Goal: Transaction & Acquisition: Book appointment/travel/reservation

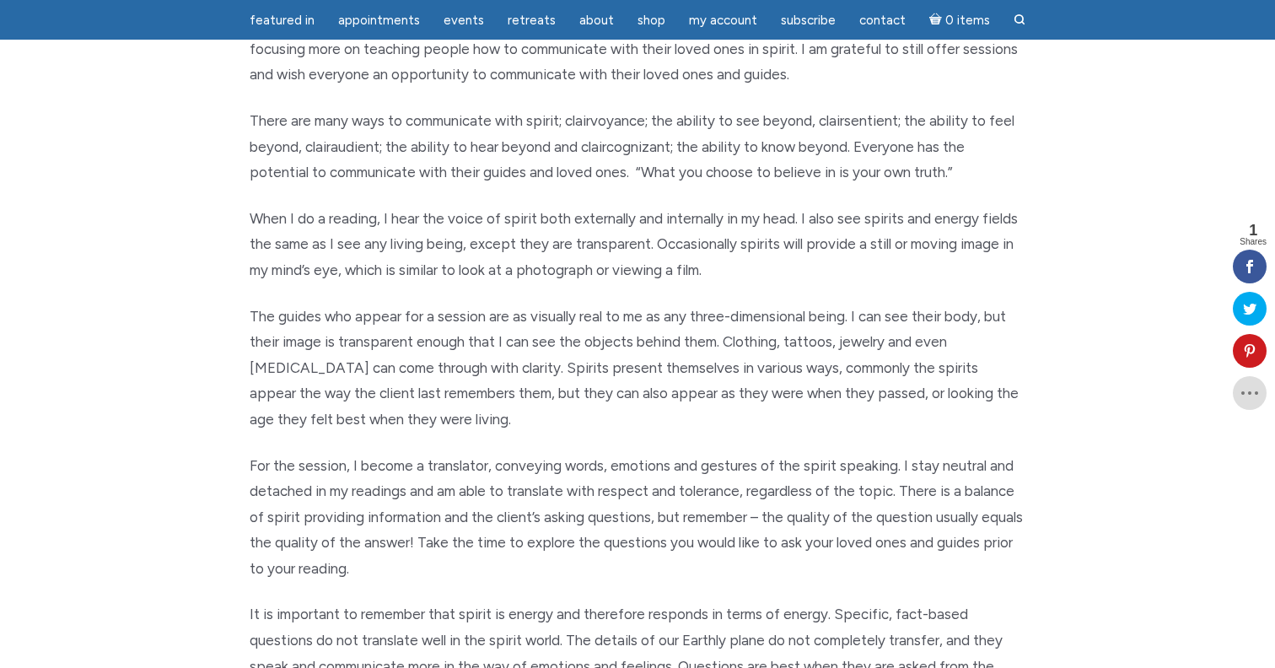
scroll to position [251, 0]
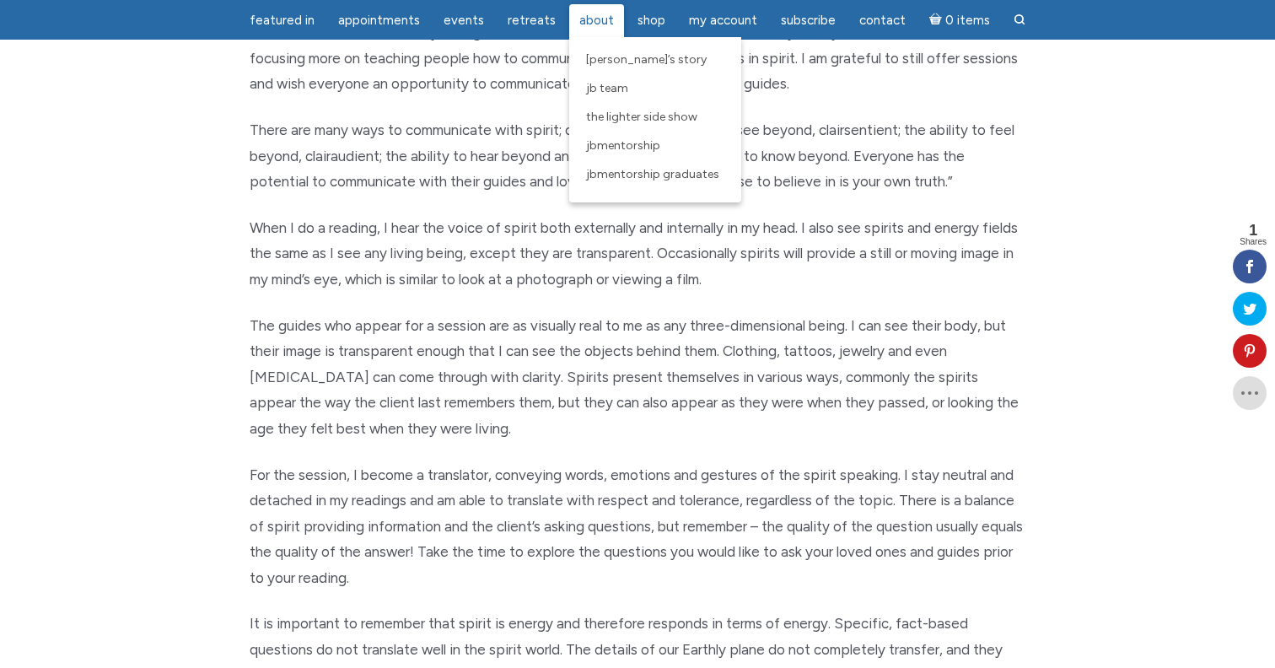
click at [595, 22] on span "About" at bounding box center [596, 20] width 35 height 15
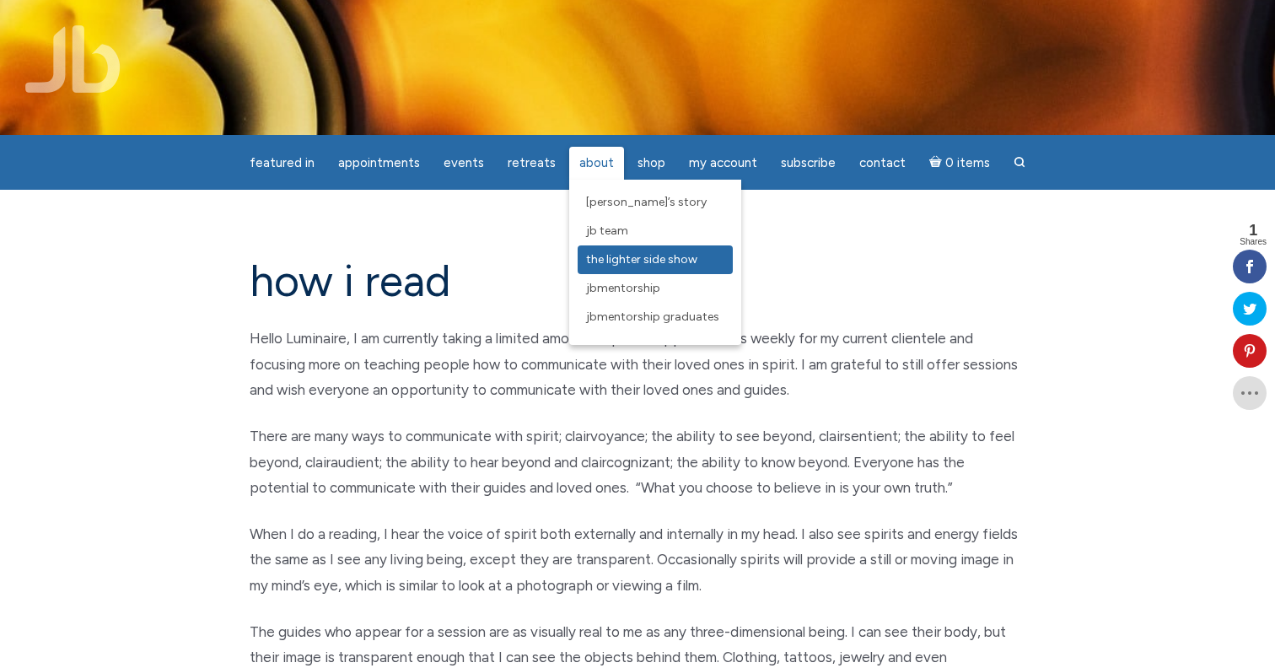
click at [638, 266] on span "The Lighter Side Show" at bounding box center [641, 259] width 111 height 14
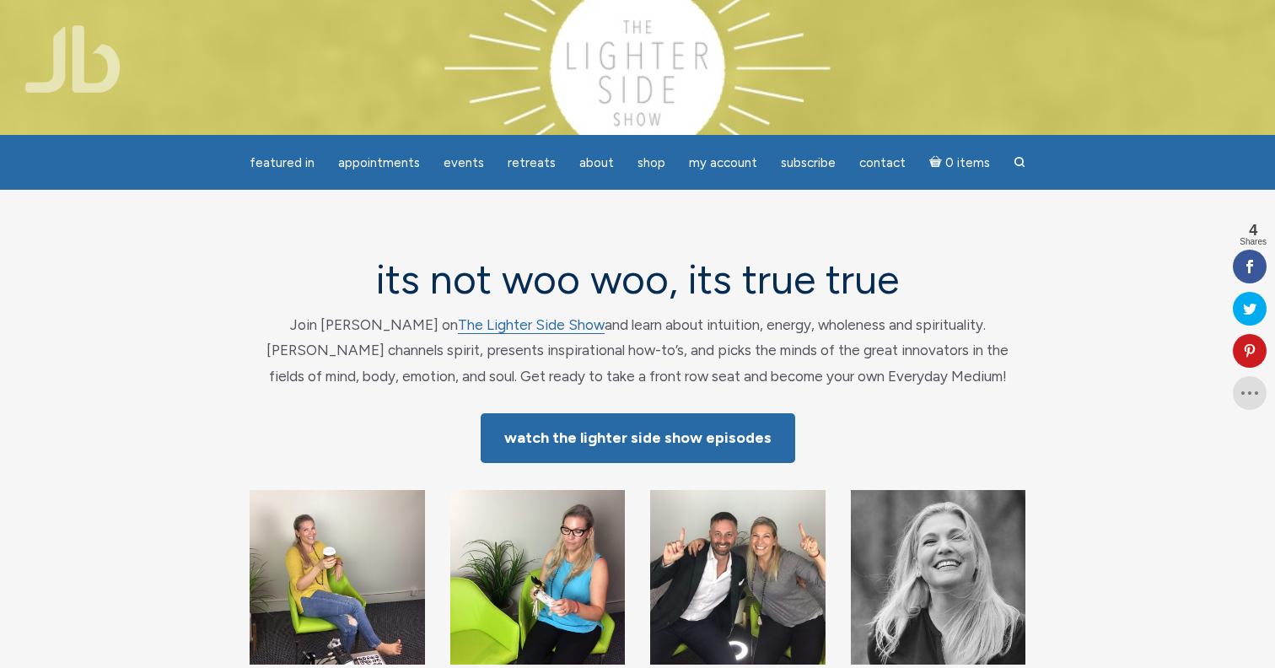
click at [1039, 376] on div "its not woo woo, its true true Join Jamie Butler on The Lighter Side Show and l…" at bounding box center [637, 474] width 961 height 434
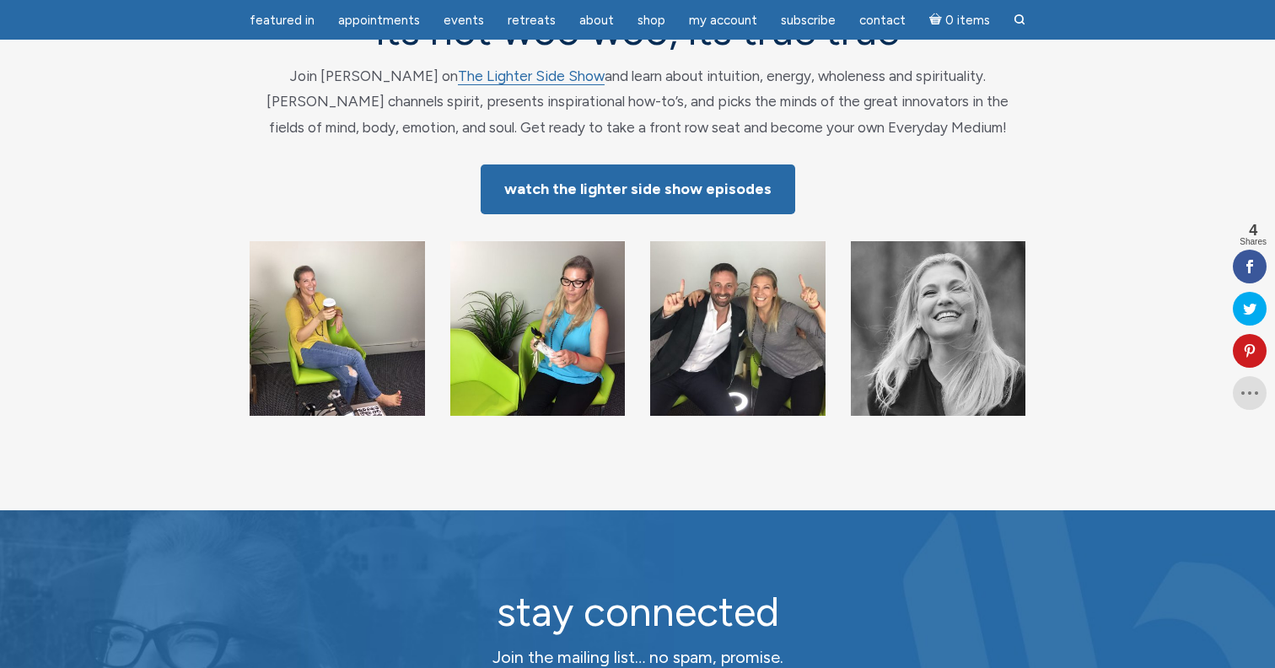
scroll to position [196, 0]
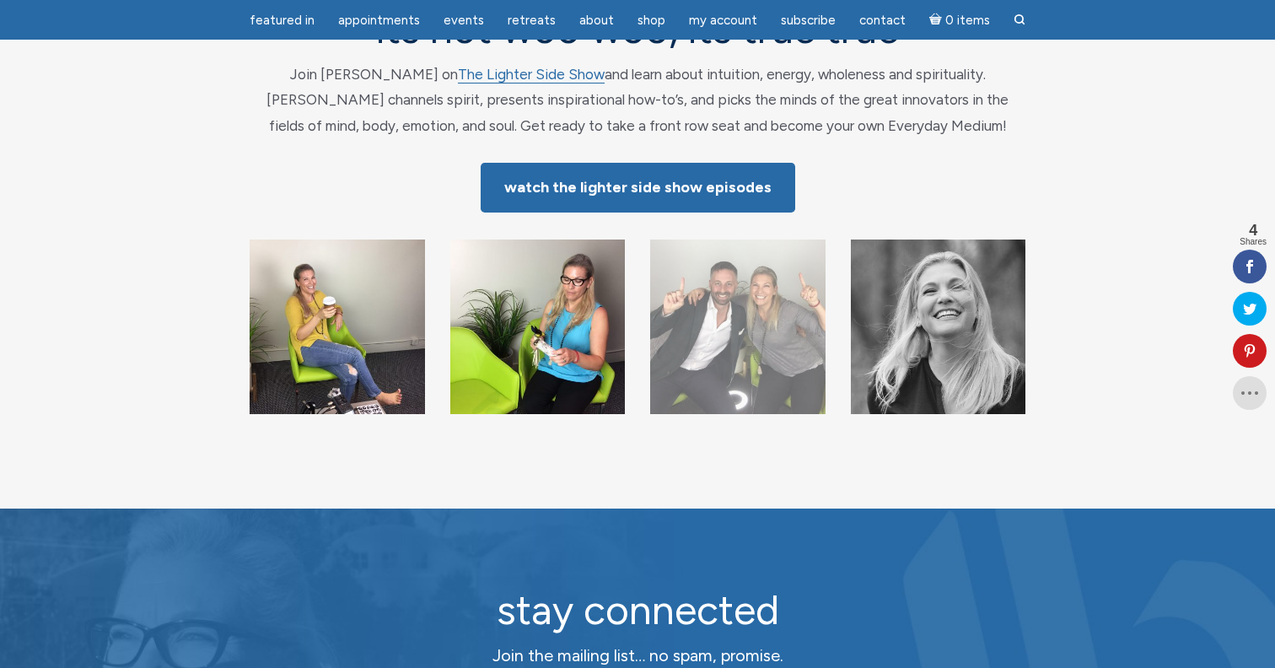
click at [719, 310] on img "main" at bounding box center [737, 327] width 175 height 175
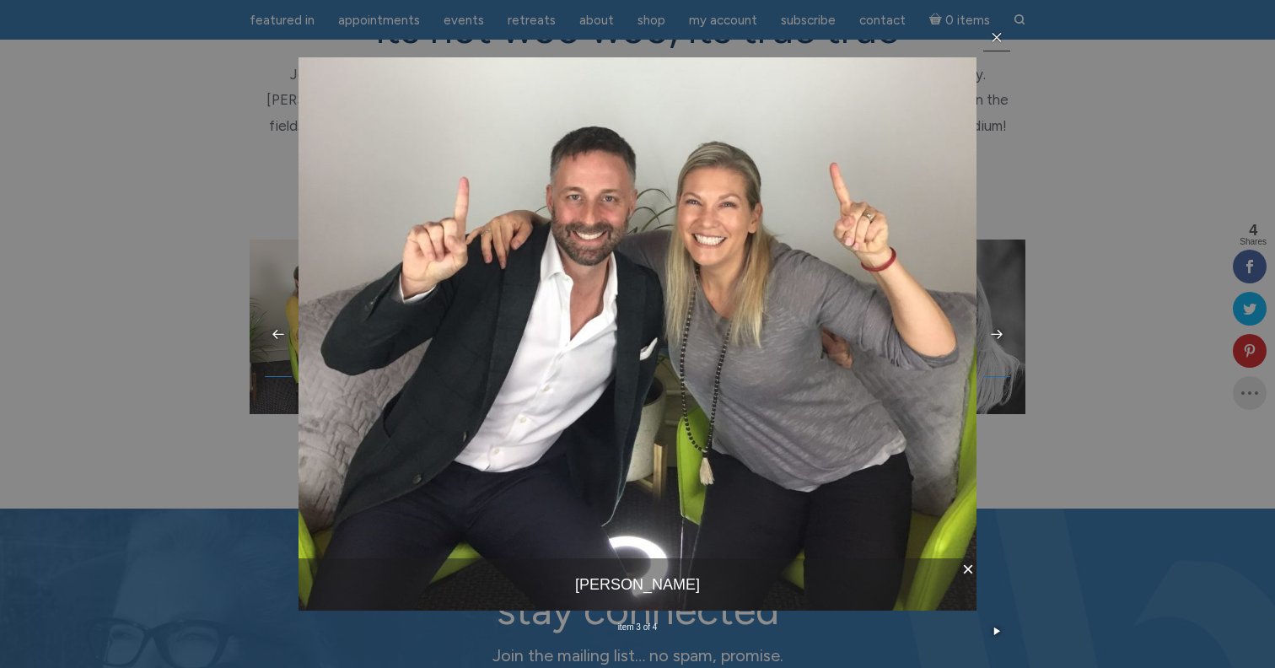
click at [998, 39] on icon at bounding box center [997, 37] width 9 height 9
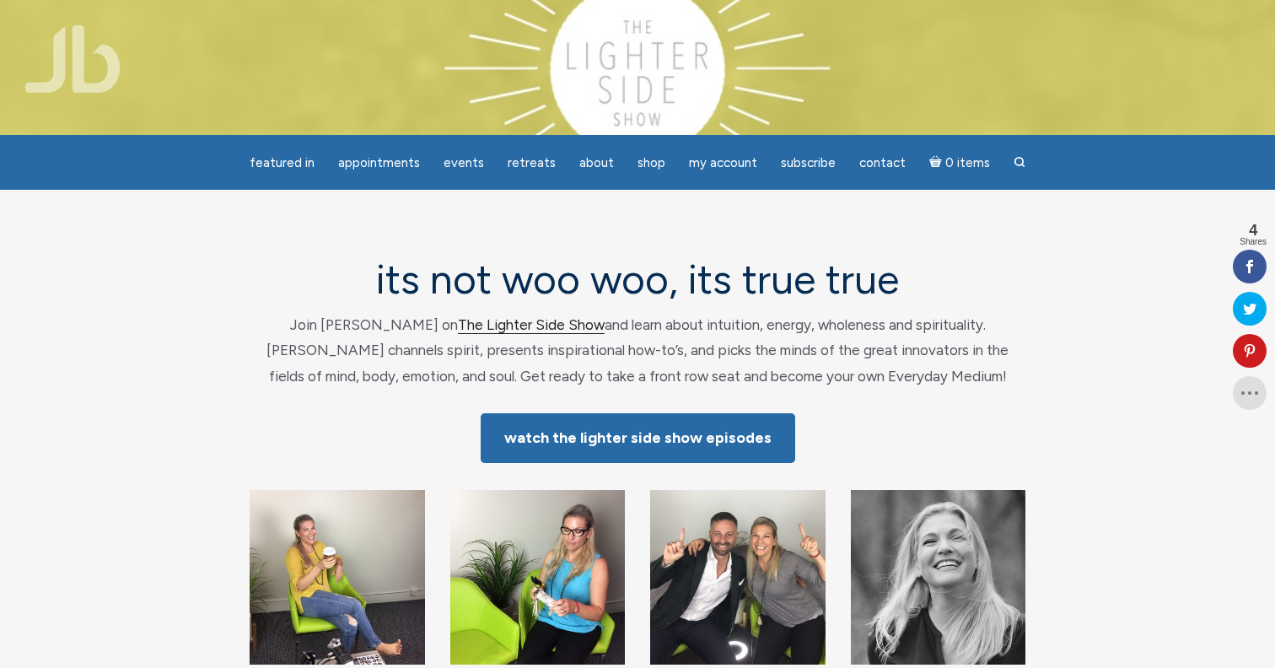
click at [458, 326] on link "The Lighter Side Show" at bounding box center [531, 325] width 147 height 18
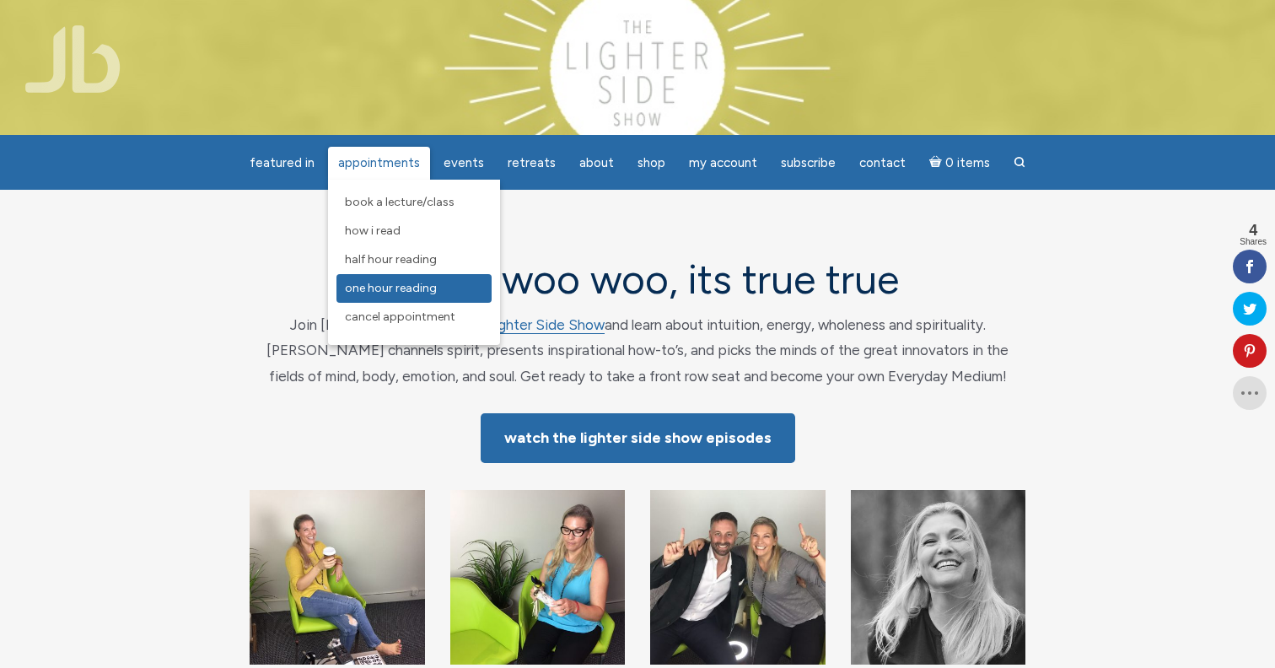
click at [384, 281] on link "One Hour Reading" at bounding box center [413, 288] width 155 height 29
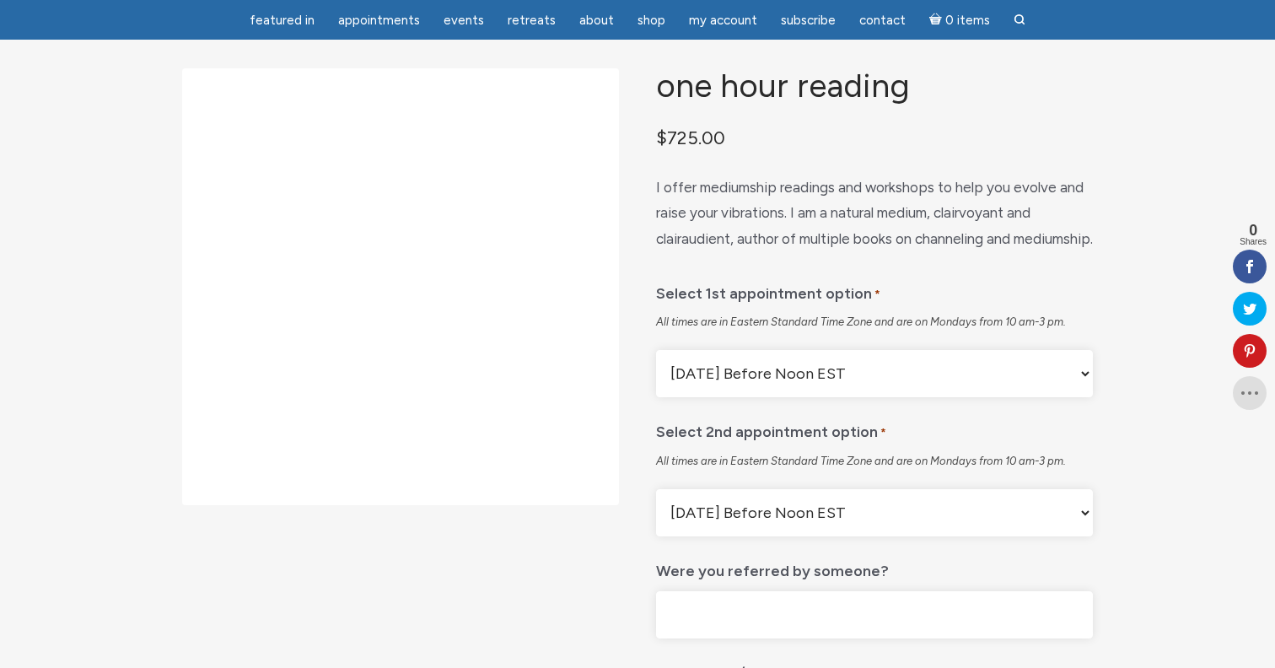
scroll to position [112, 0]
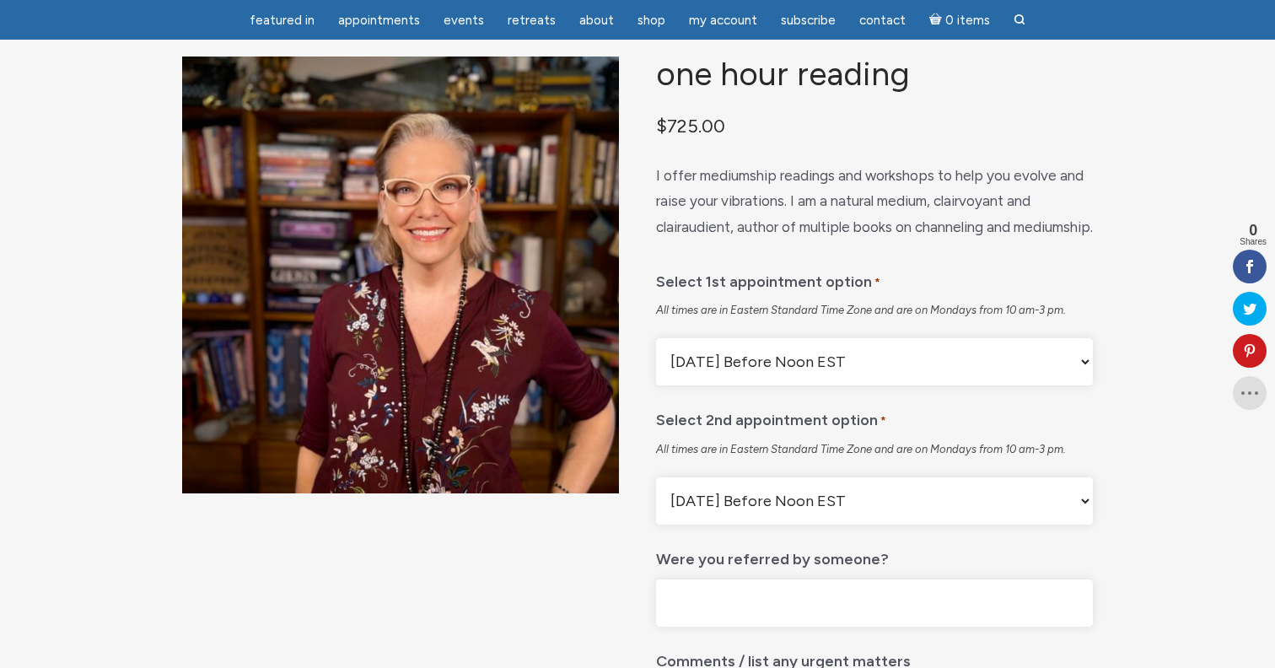
click at [1080, 385] on select "Monday Before Noon EST Monday After Noon EST First Available" at bounding box center [874, 361] width 437 height 47
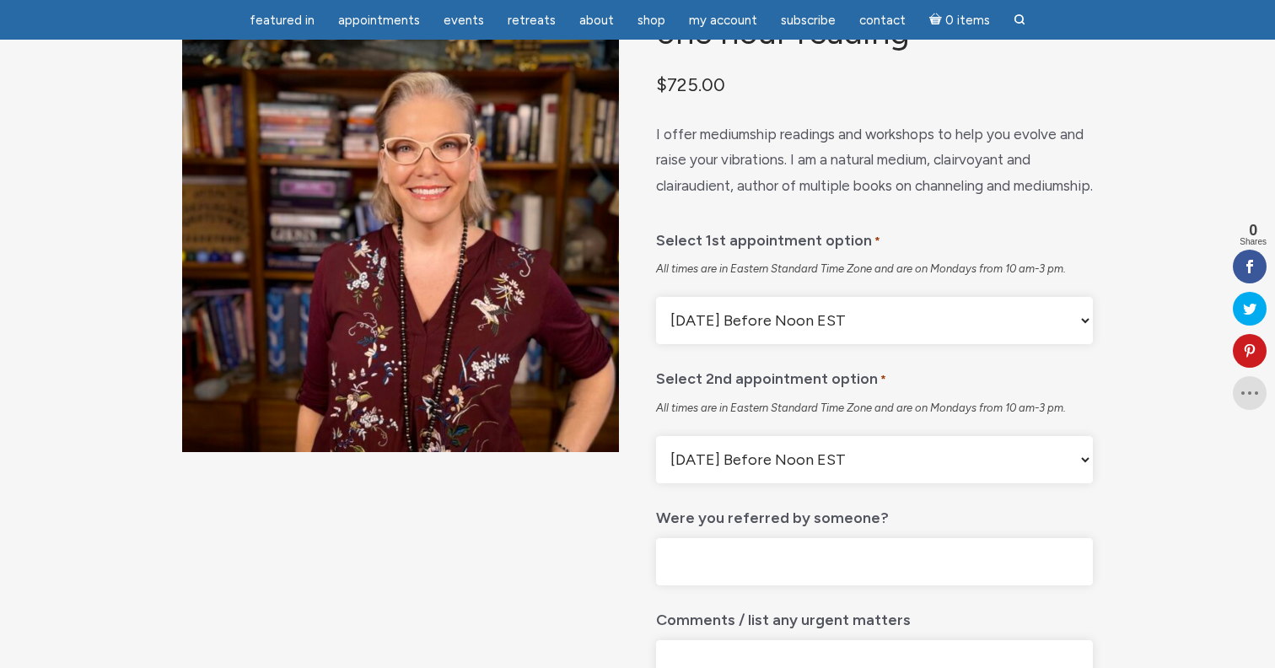
scroll to position [169, 0]
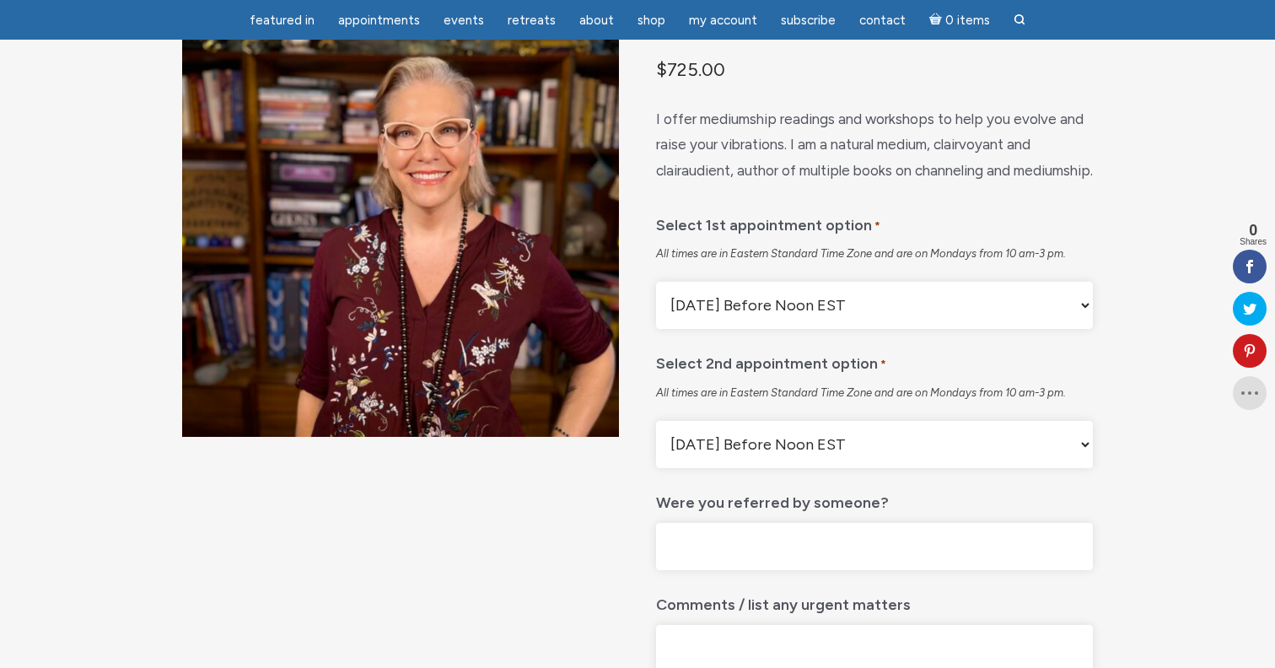
click at [1076, 329] on select "Monday Before Noon EST Monday After Noon EST First Available" at bounding box center [874, 305] width 437 height 47
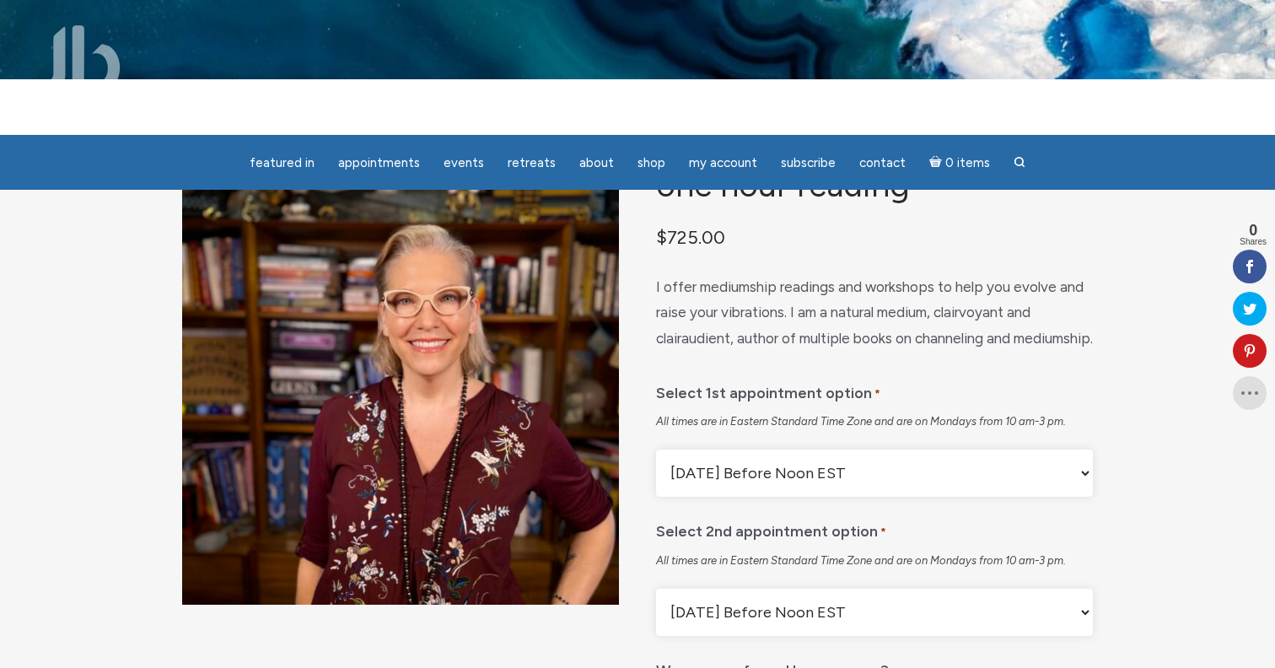
scroll to position [0, 0]
